Goal: Task Accomplishment & Management: Manage account settings

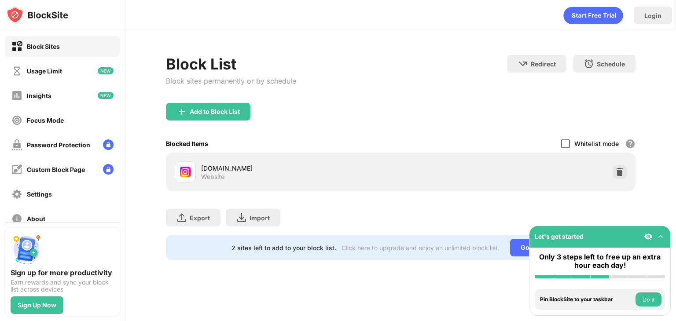
click at [568, 145] on div at bounding box center [565, 144] width 9 height 9
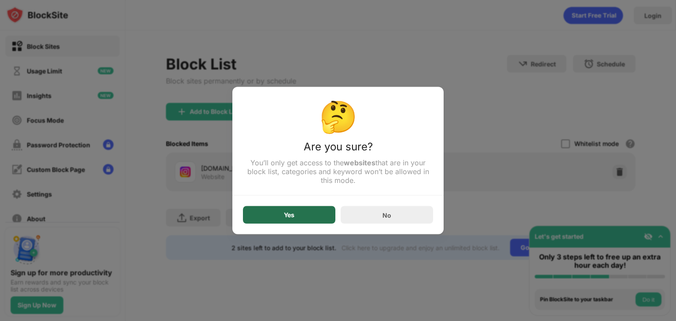
click at [313, 208] on div "Yes" at bounding box center [289, 216] width 92 height 18
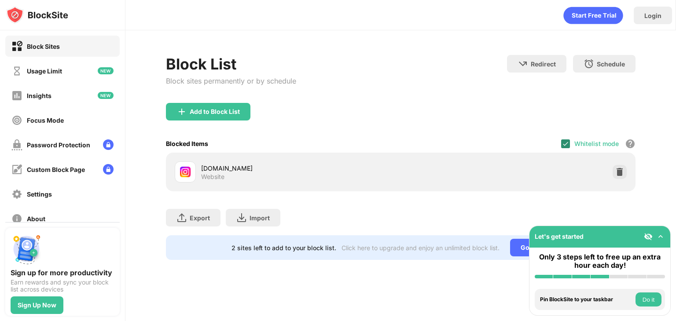
click at [570, 141] on div at bounding box center [565, 144] width 9 height 9
